Goal: Check status: Check status

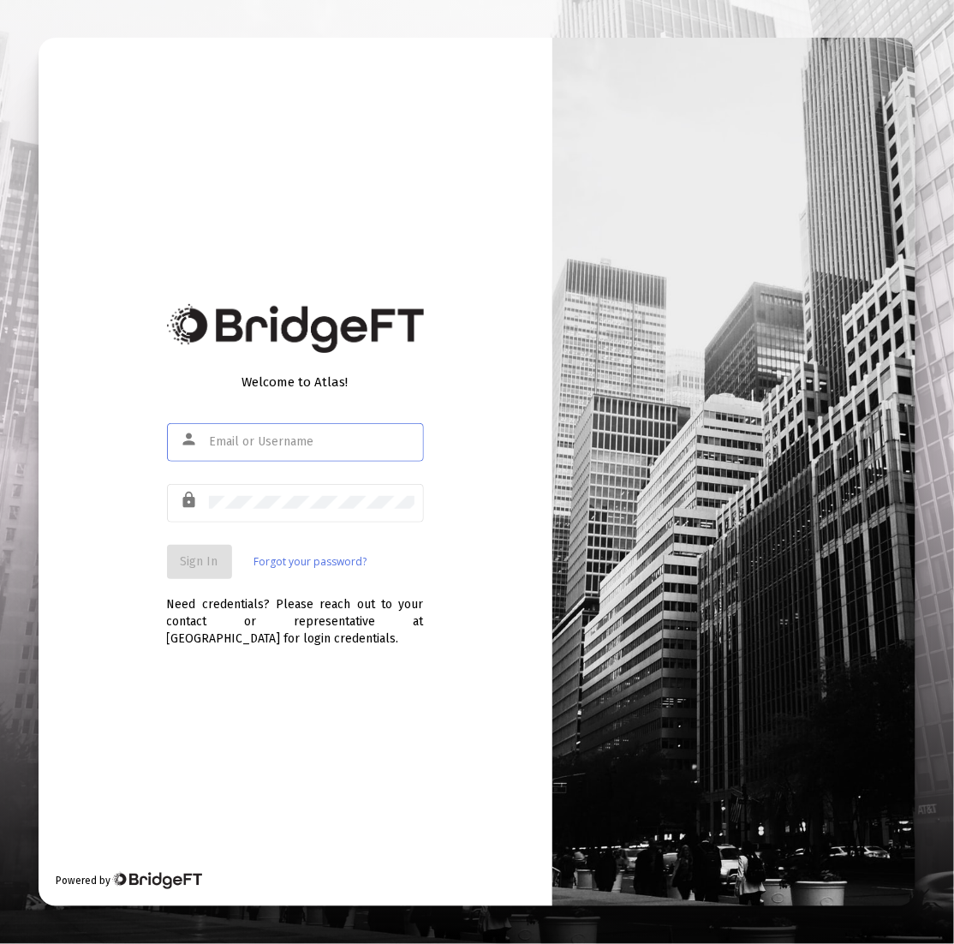
click at [286, 448] on div at bounding box center [311, 441] width 205 height 42
click at [293, 442] on input "text" at bounding box center [311, 442] width 205 height 14
type input "[EMAIL_ADDRESS][DOMAIN_NAME]"
click at [188, 573] on button "Sign In" at bounding box center [199, 562] width 65 height 34
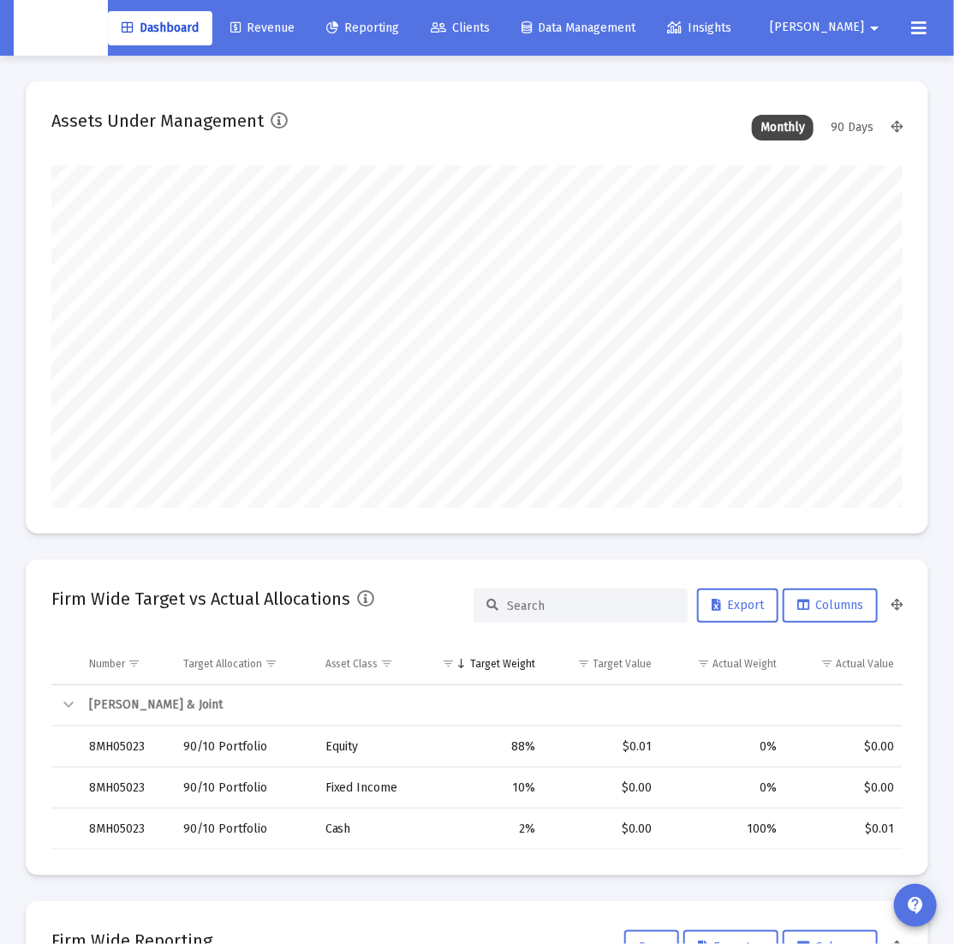
scroll to position [342, 455]
type input "[DATE]"
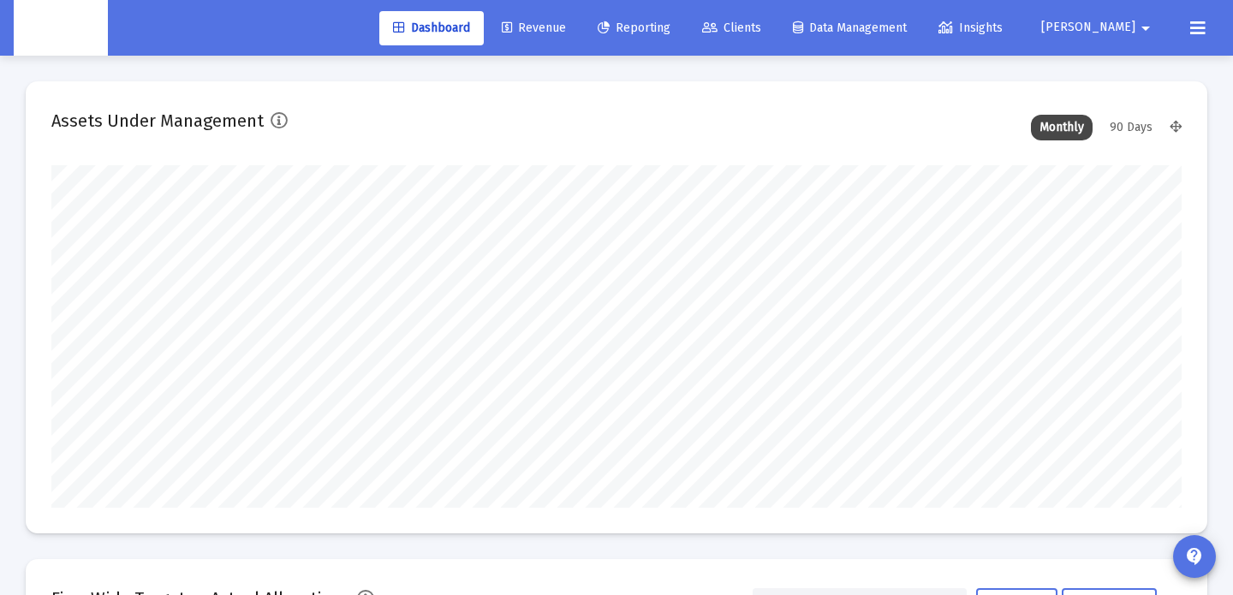
type input "[DATE]"
